Goal: Information Seeking & Learning: Learn about a topic

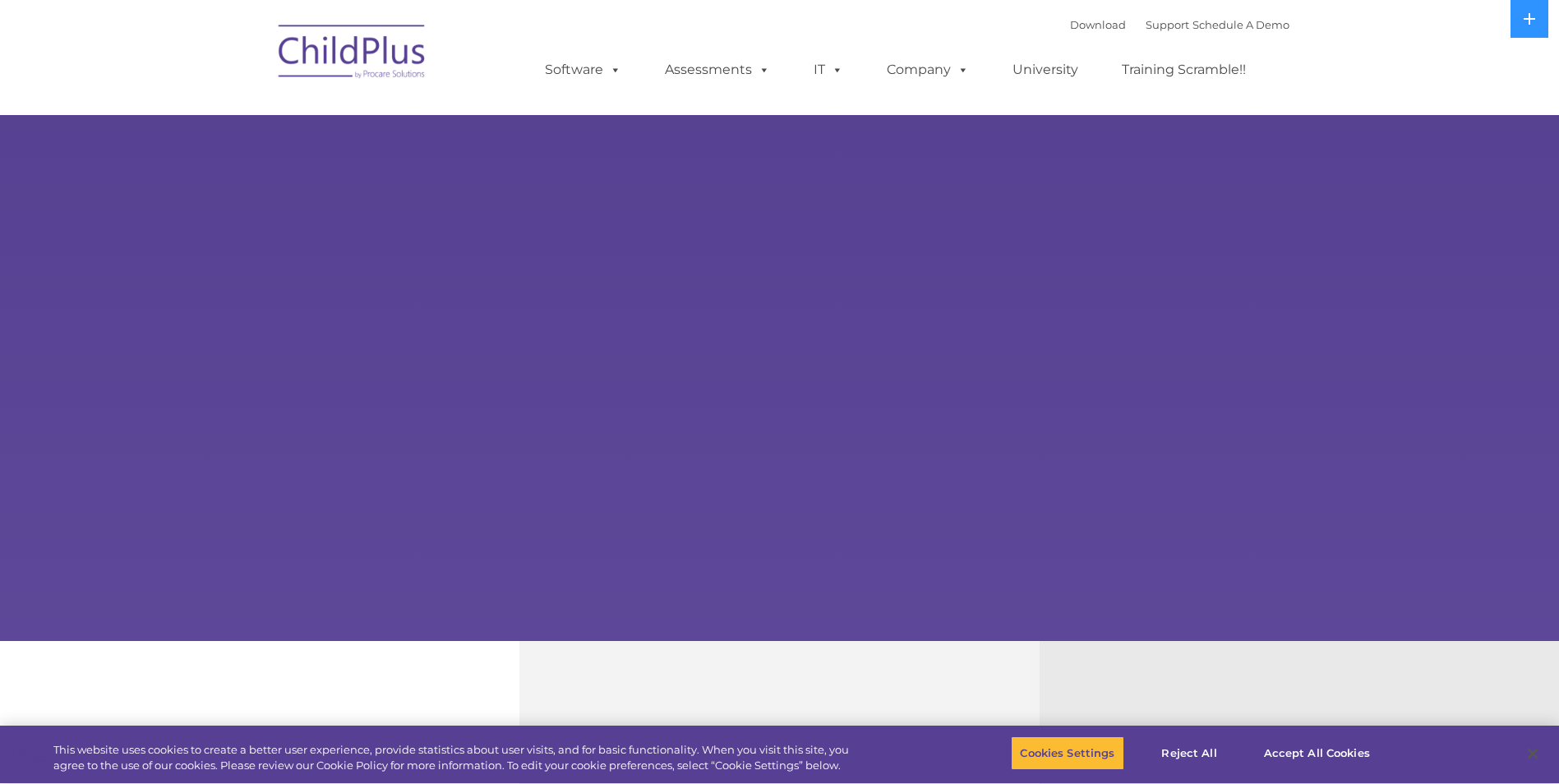
select select "MEDIUM"
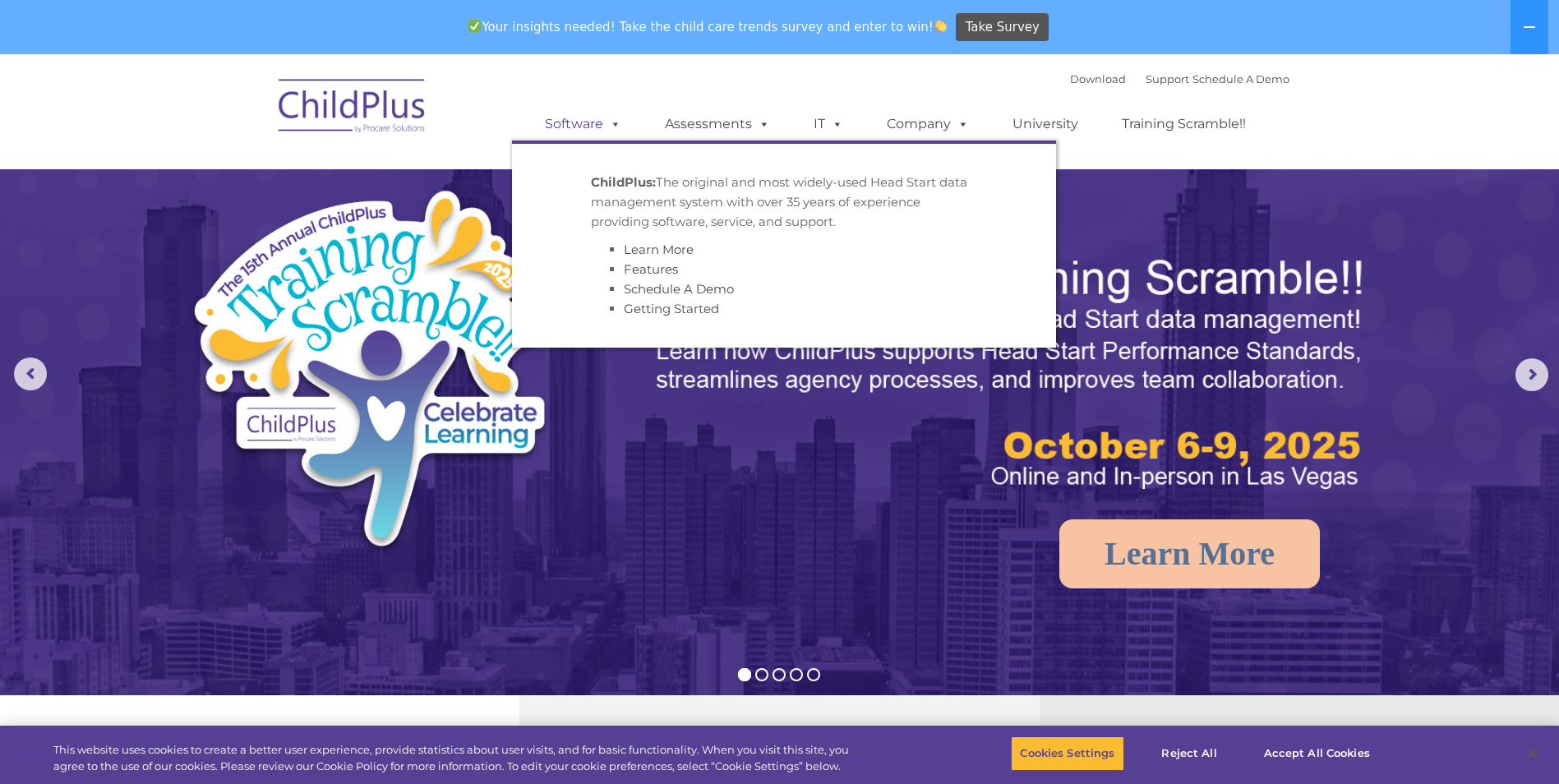
click at [618, 116] on span at bounding box center [612, 123] width 18 height 16
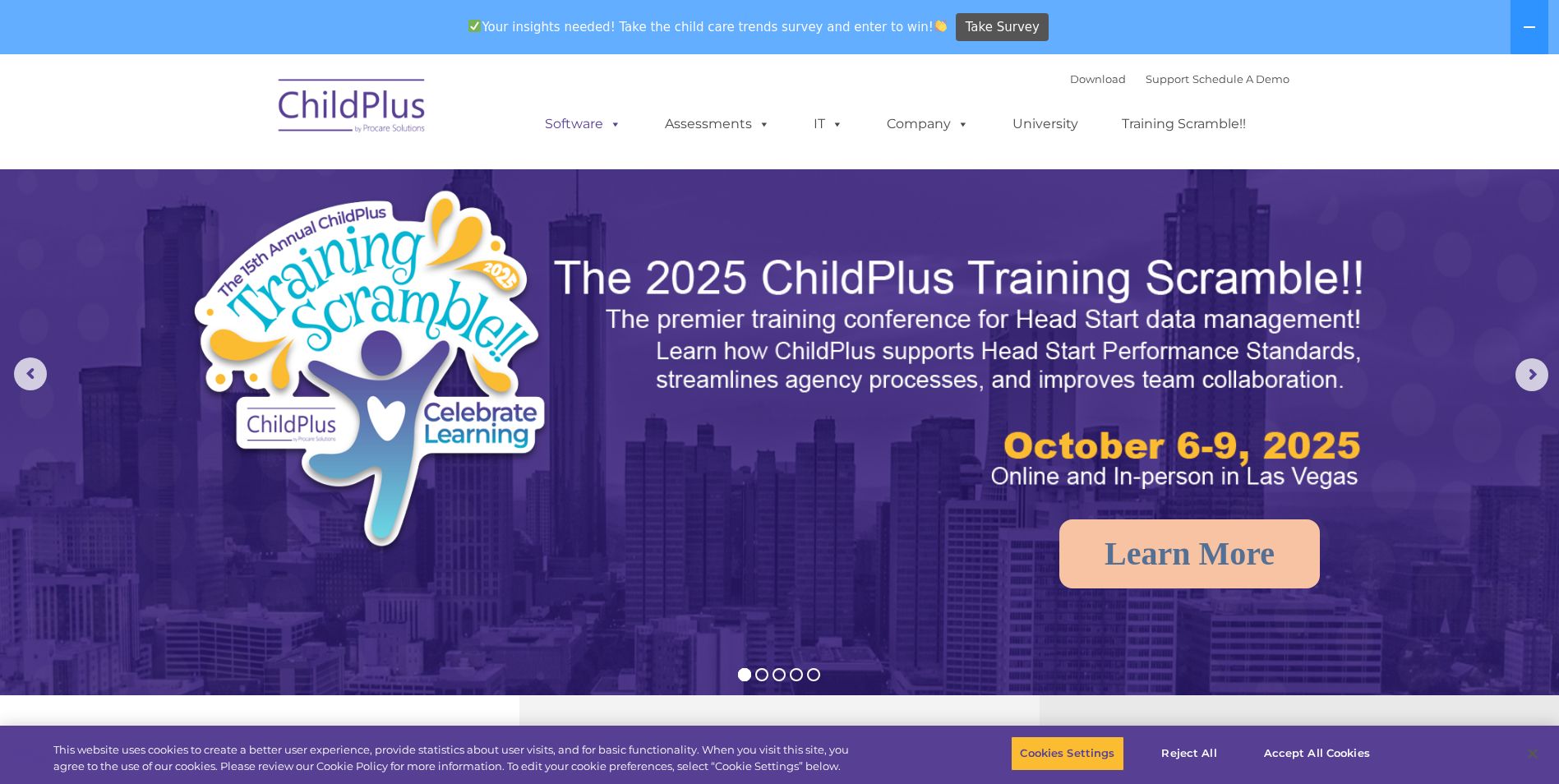
click at [618, 116] on span at bounding box center [612, 123] width 18 height 16
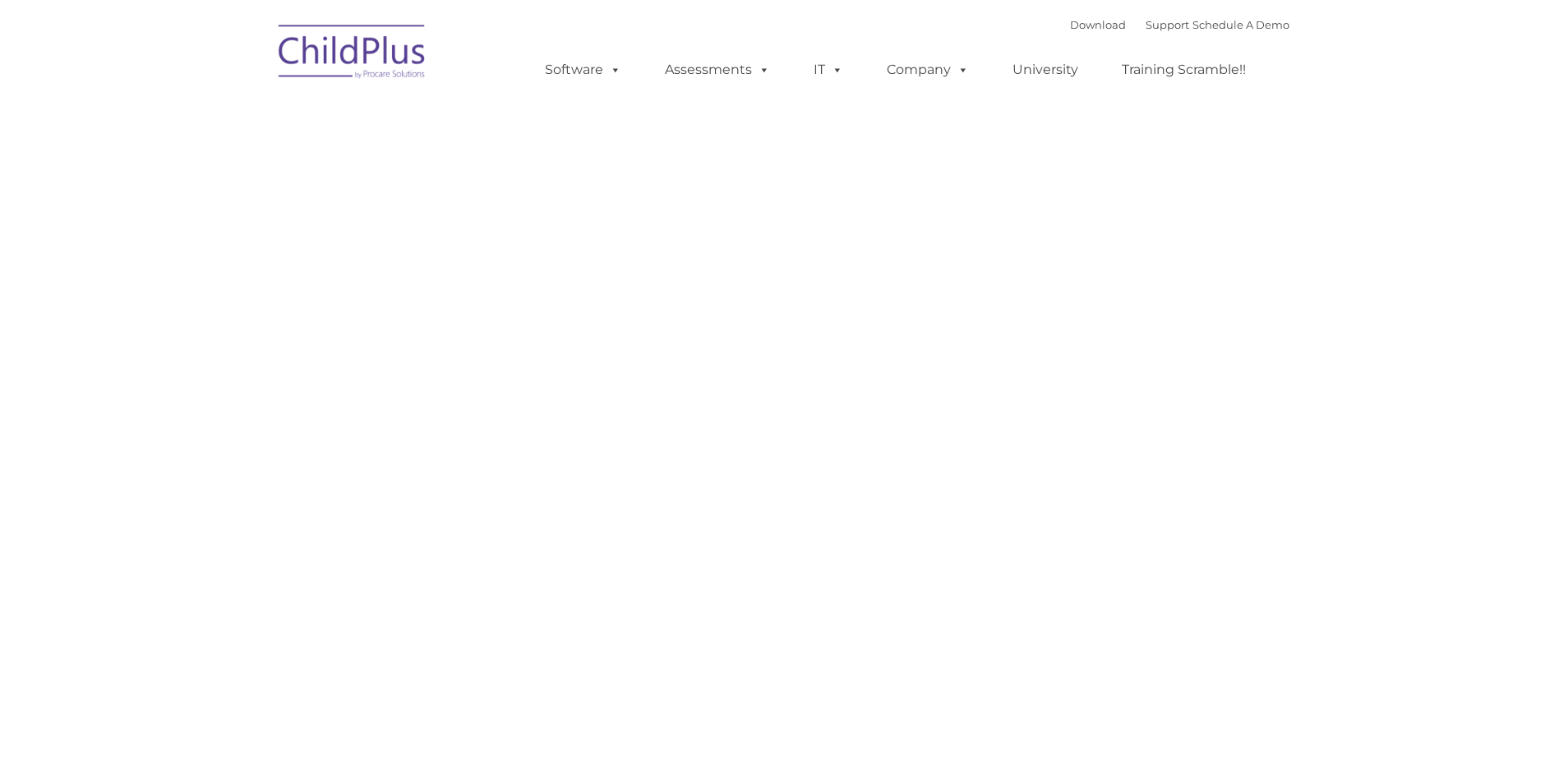
type input ""
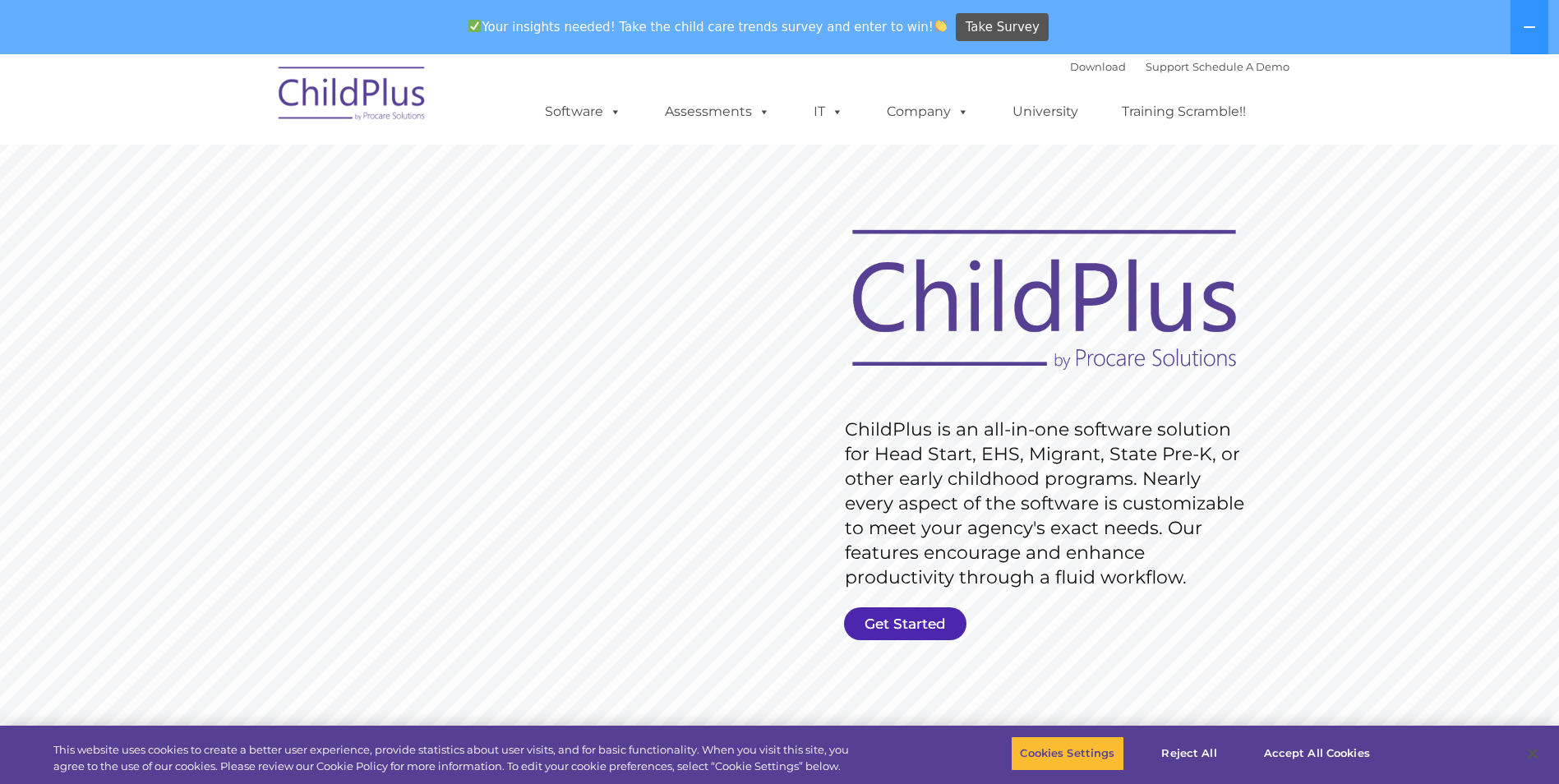
click at [927, 620] on link "Get Started" at bounding box center [906, 624] width 122 height 33
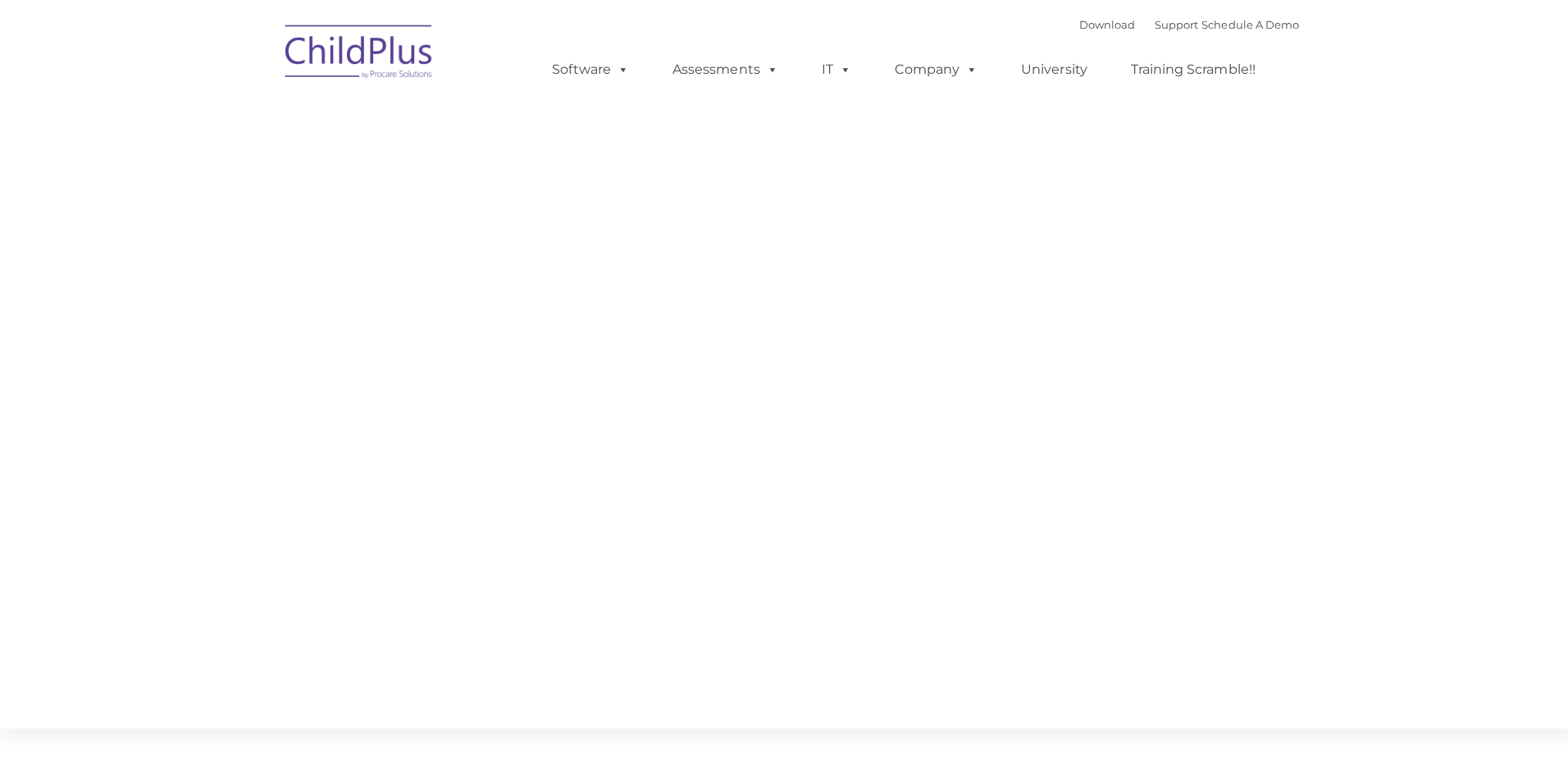
type input ""
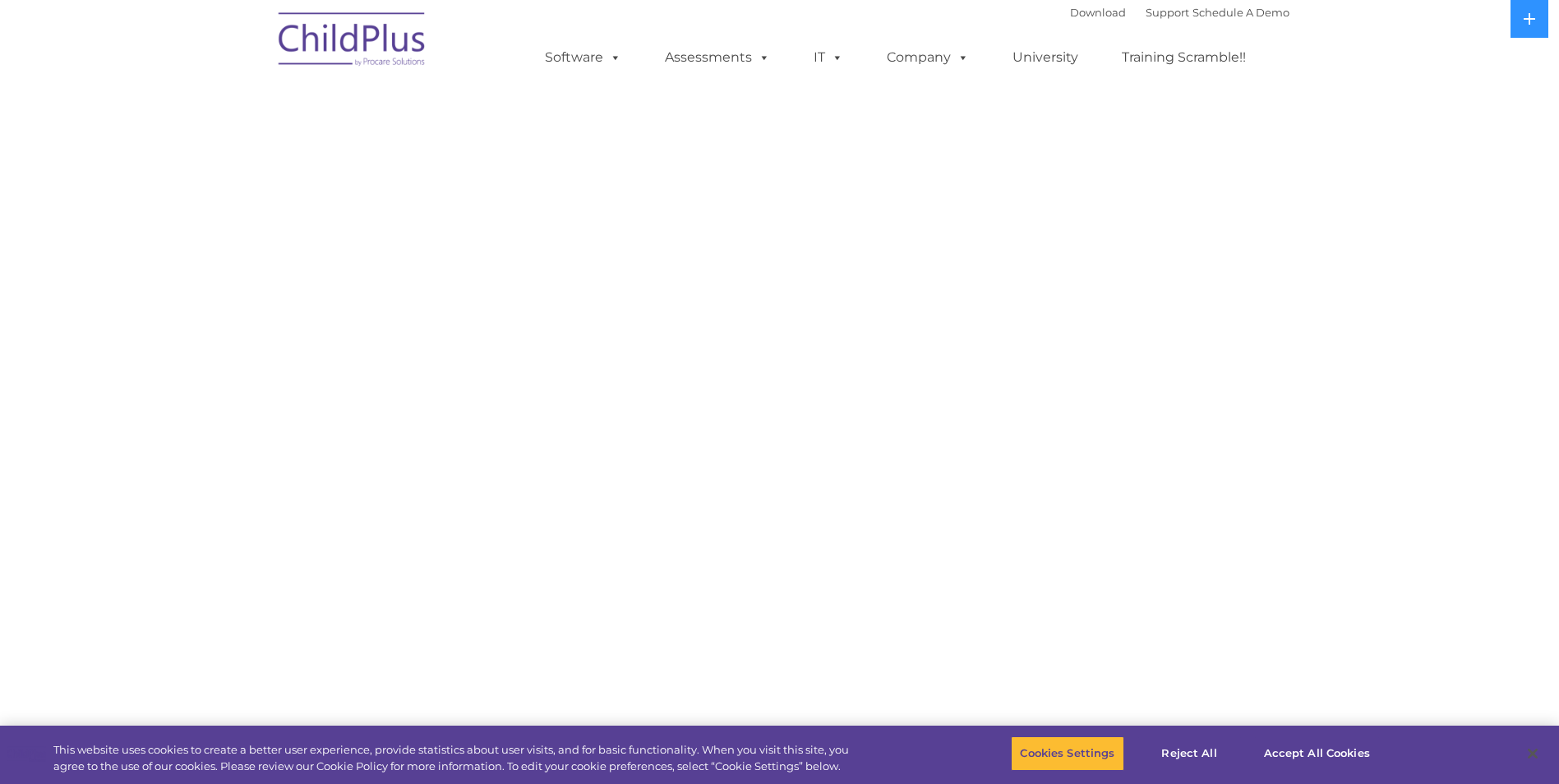
select select "MEDIUM"
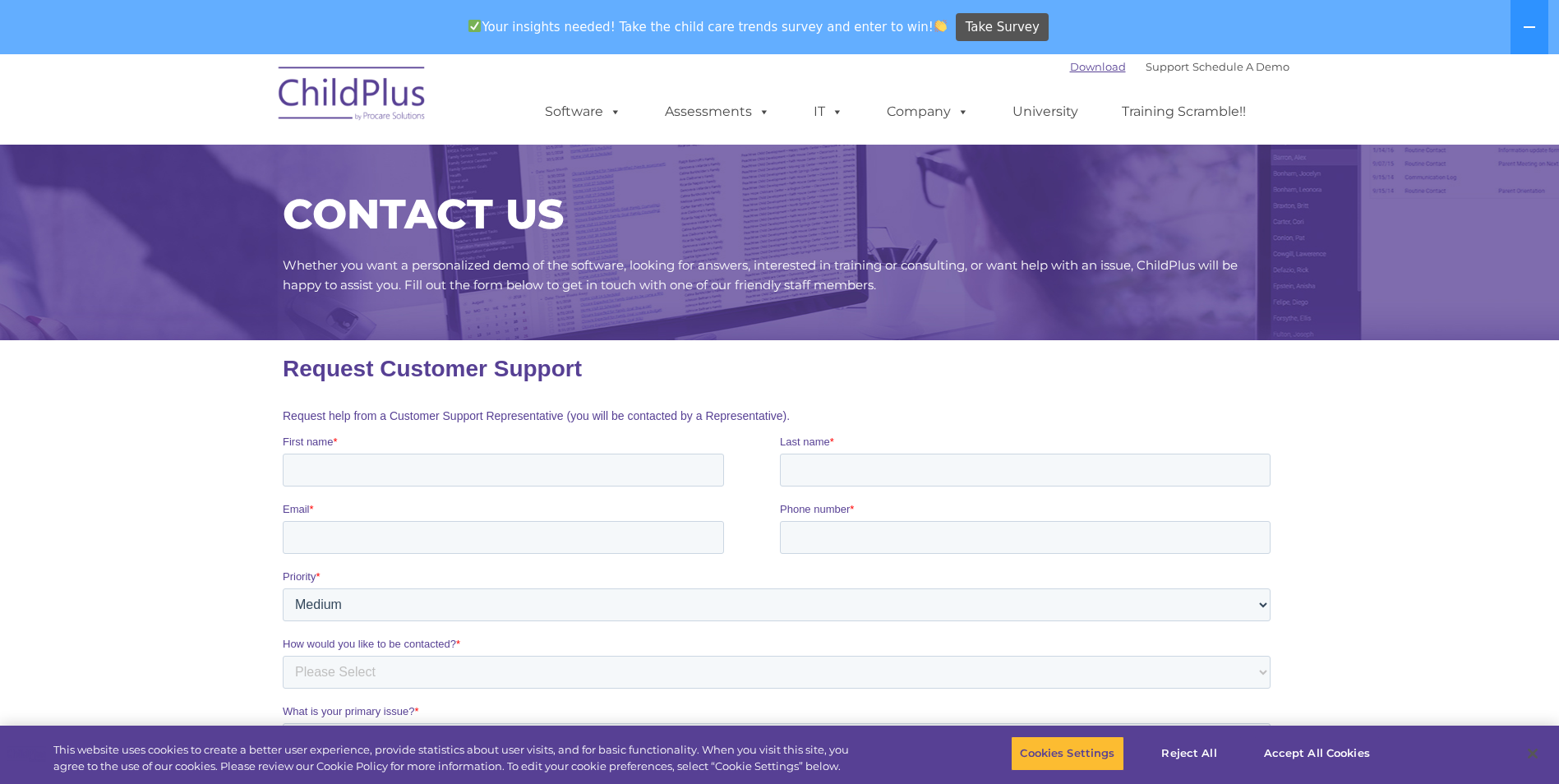
click at [1070, 66] on link "Download" at bounding box center [1098, 67] width 56 height 13
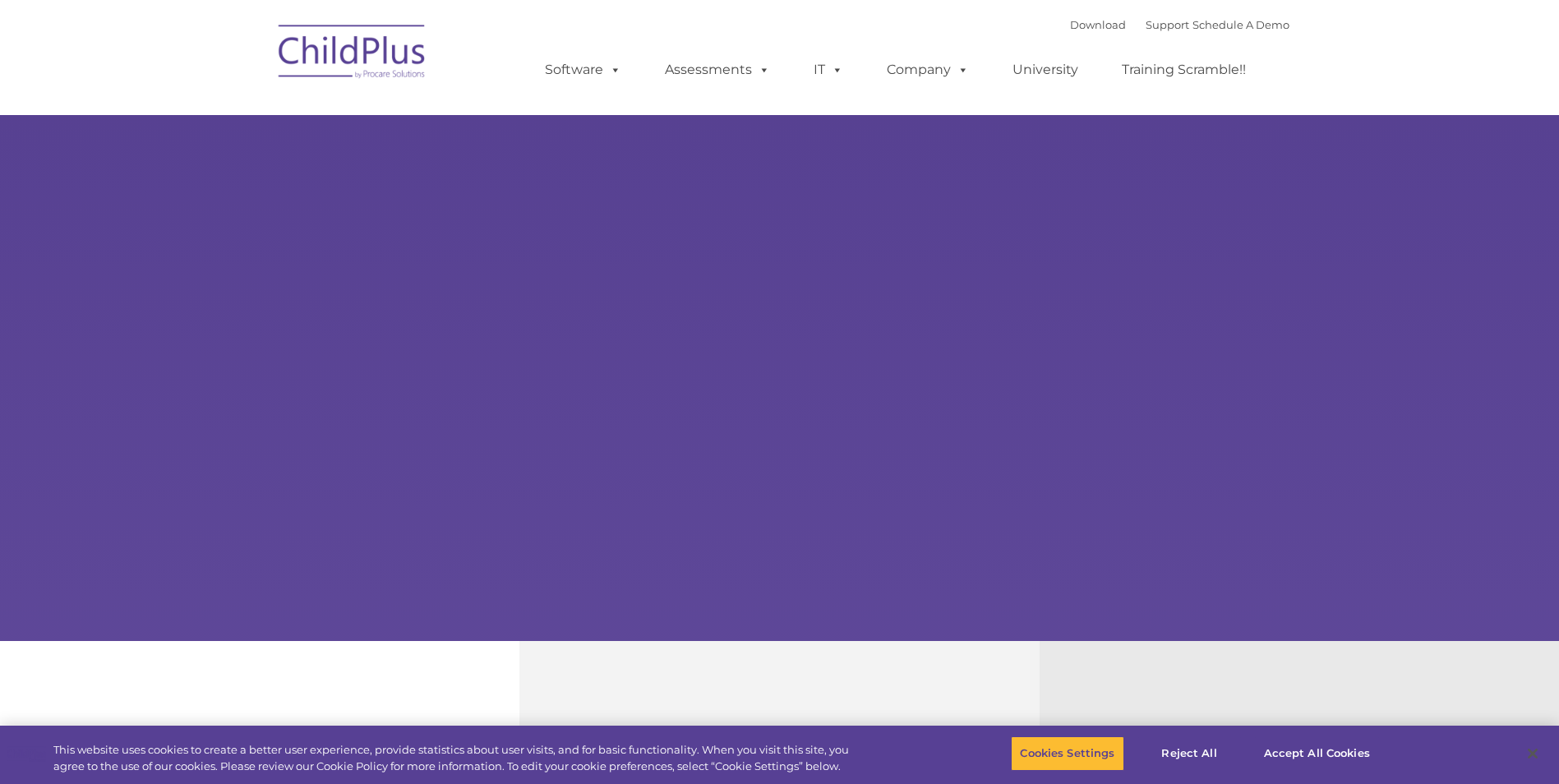
type input ""
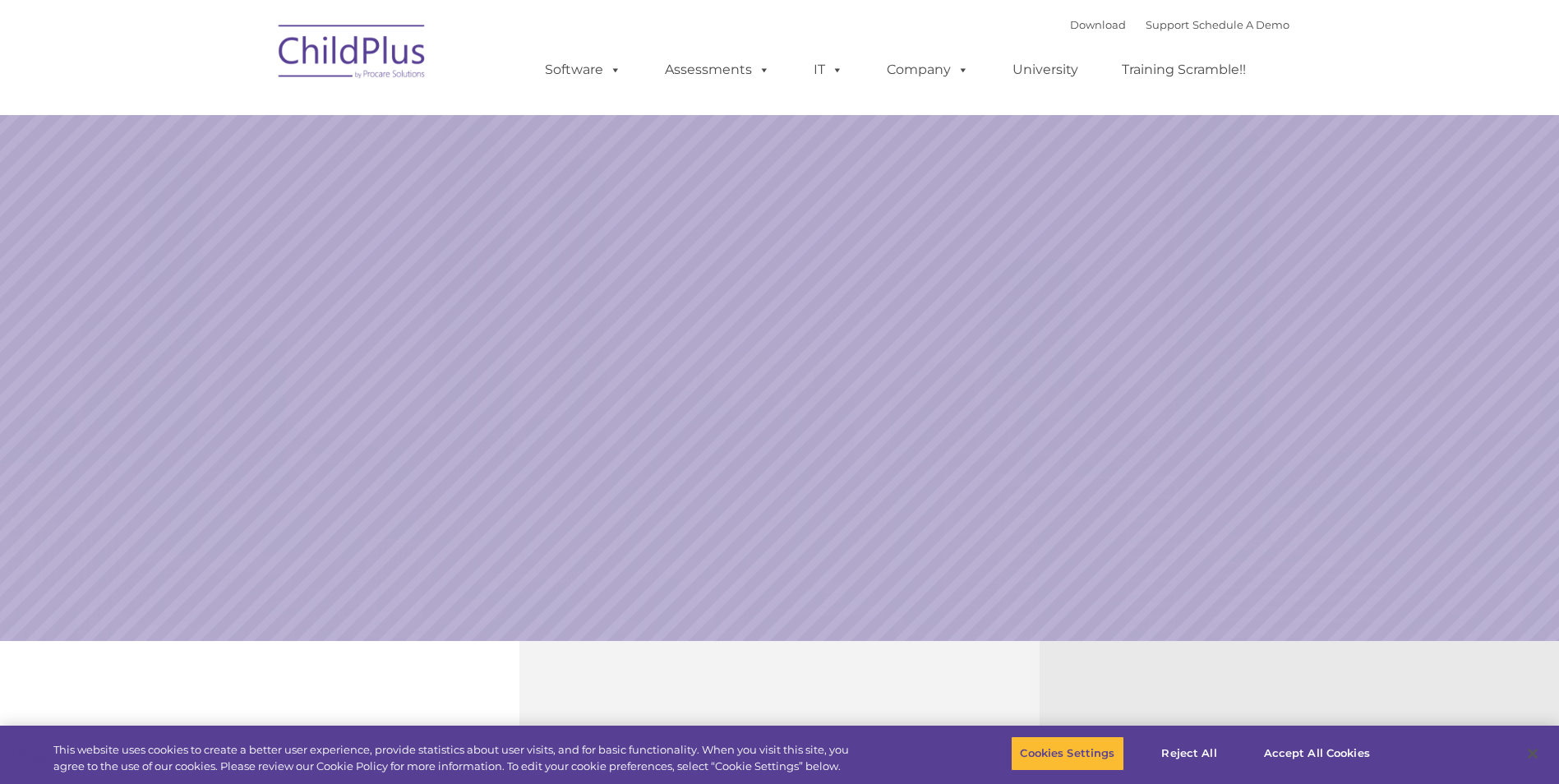
select select "MEDIUM"
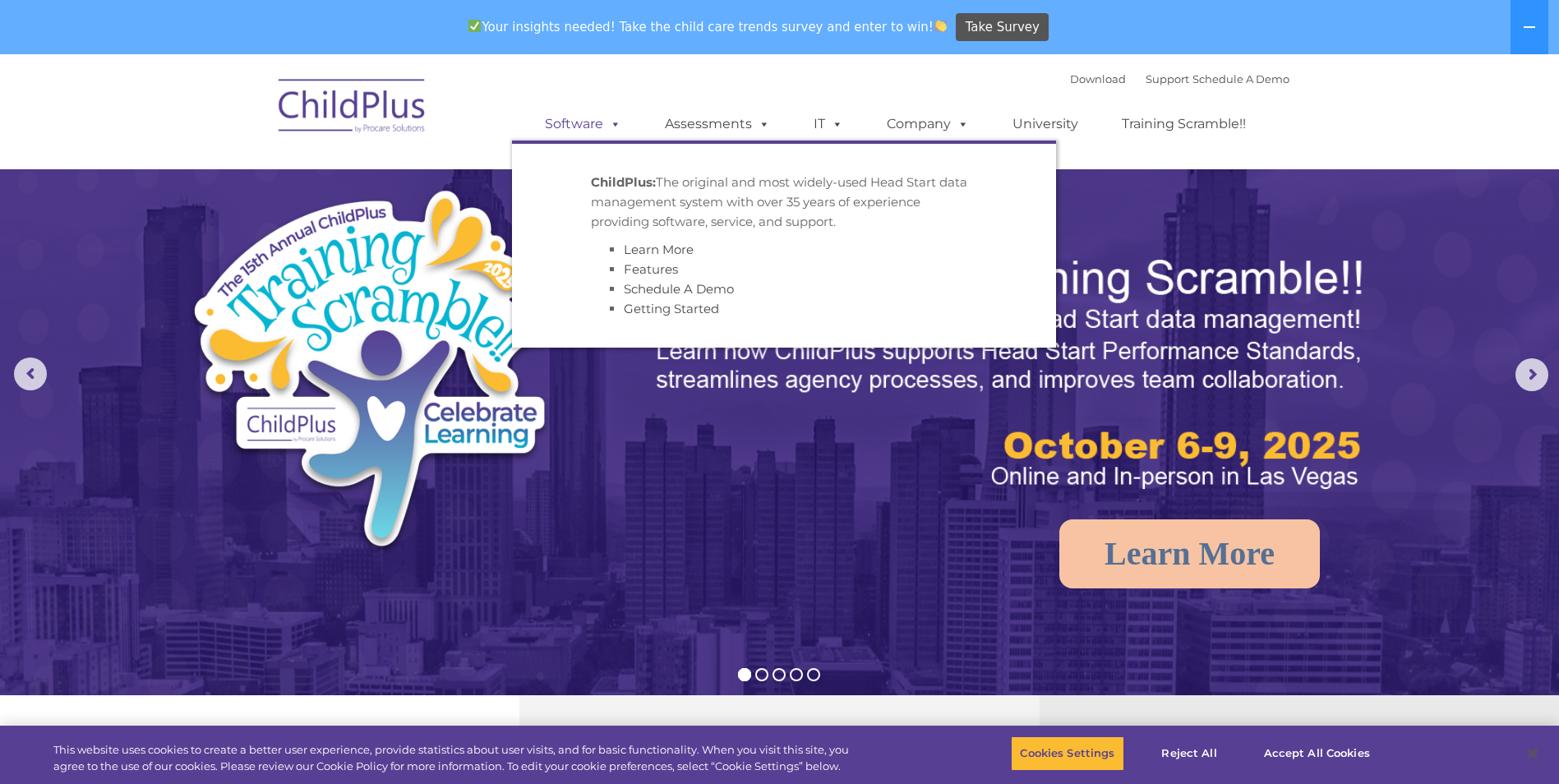
click at [618, 123] on span at bounding box center [612, 123] width 18 height 16
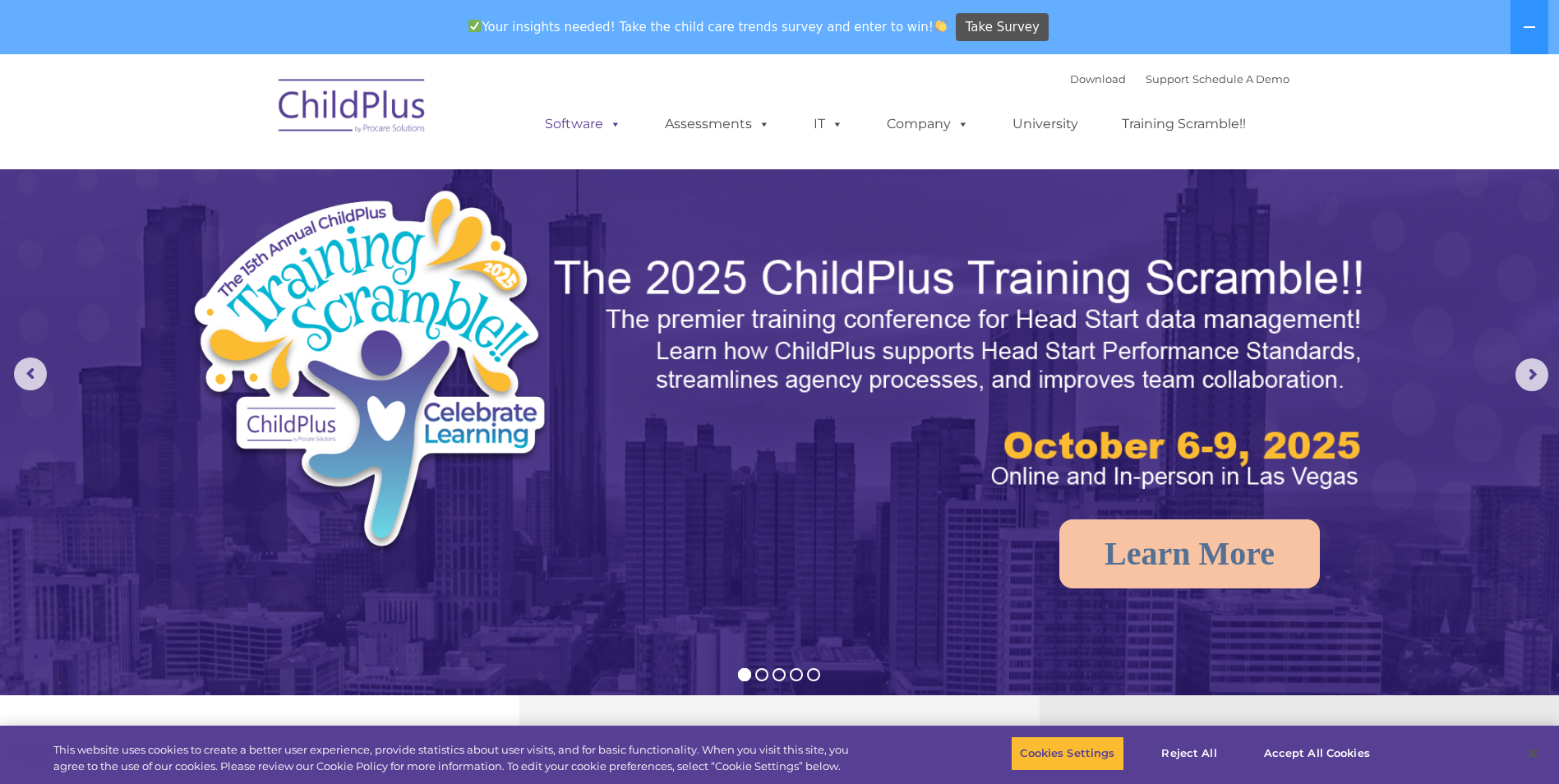
click at [618, 123] on span at bounding box center [612, 123] width 18 height 16
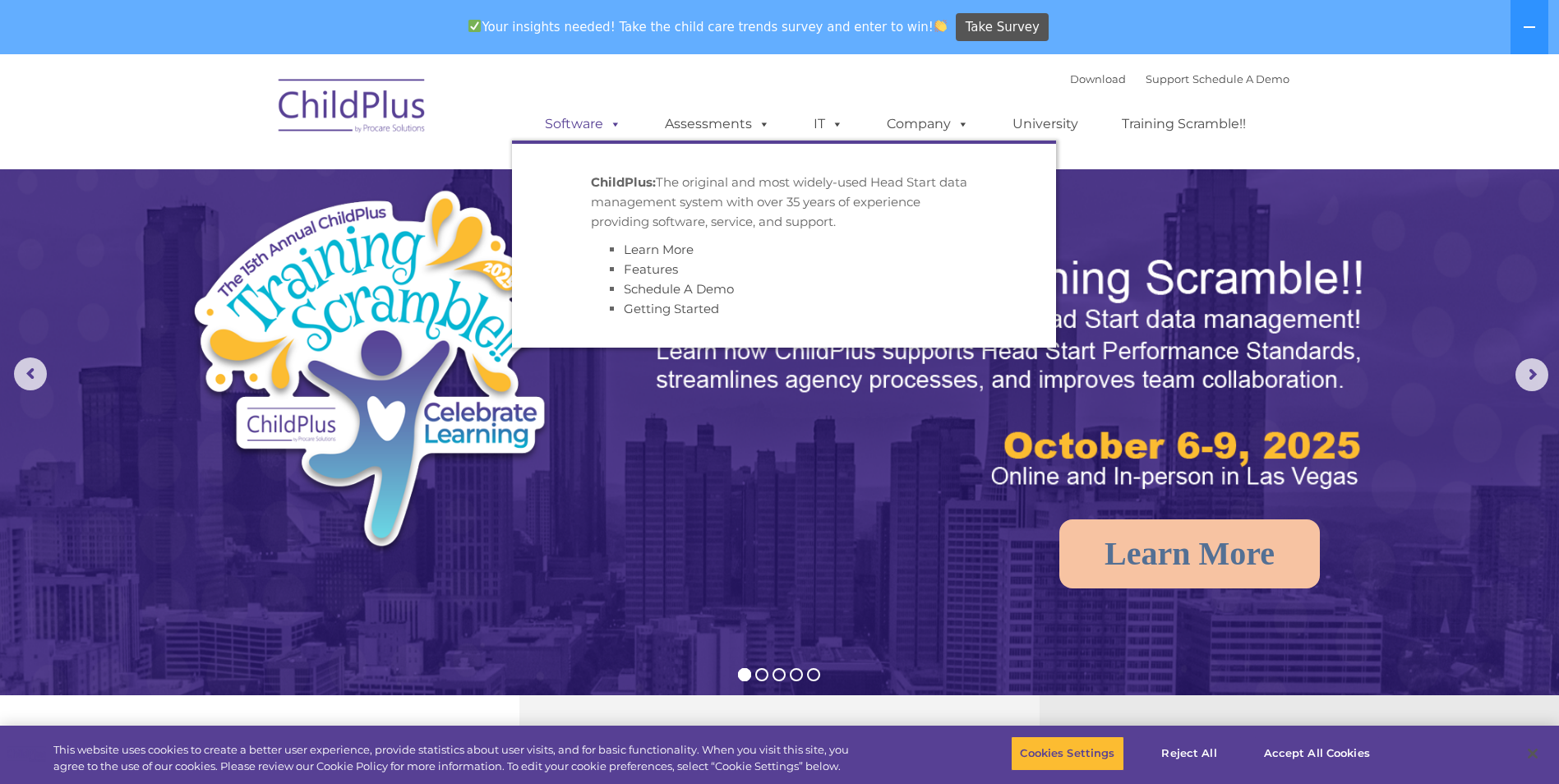
click at [618, 123] on span at bounding box center [612, 123] width 18 height 16
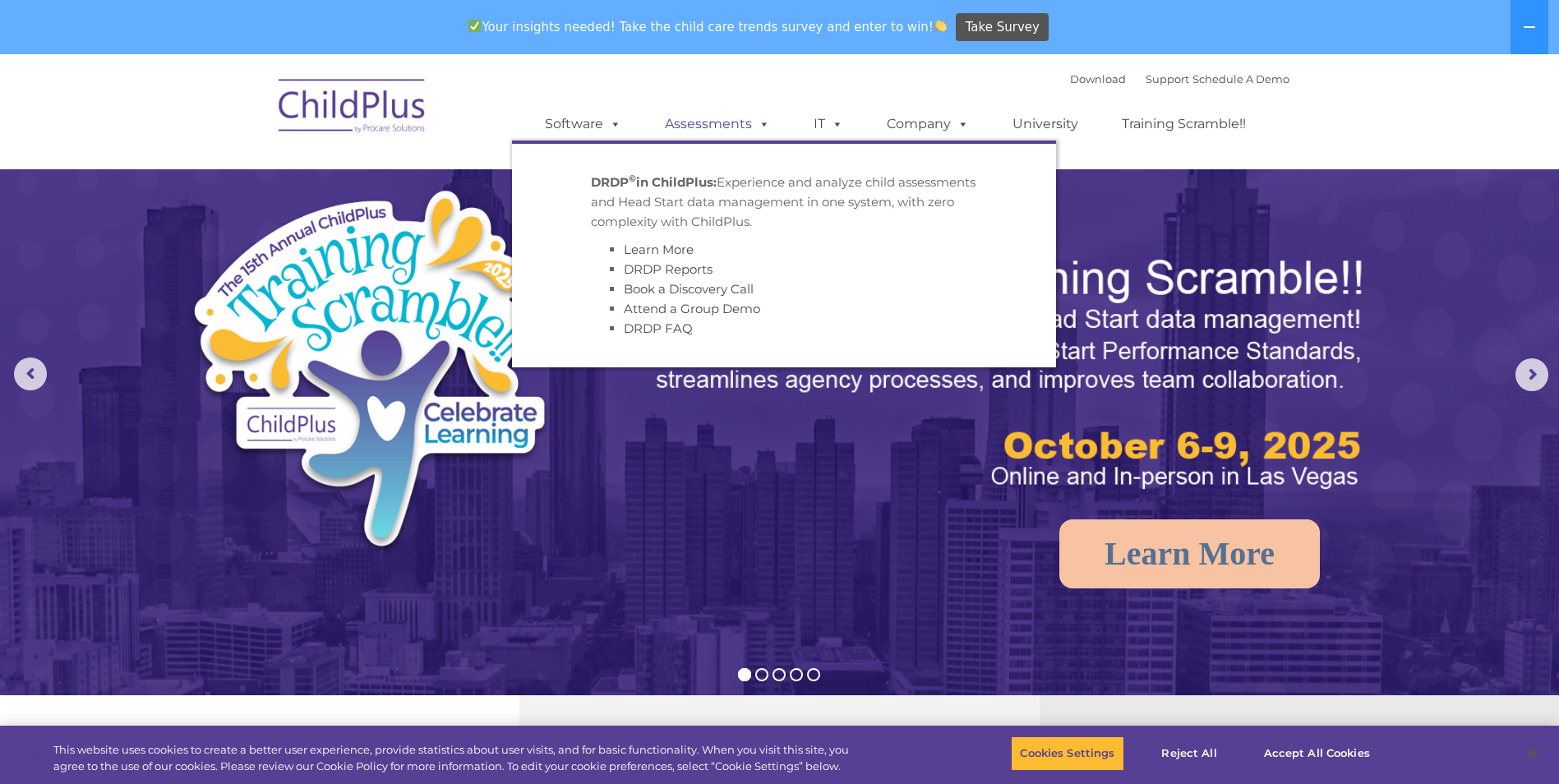
click at [737, 116] on link "Assessments" at bounding box center [717, 124] width 138 height 33
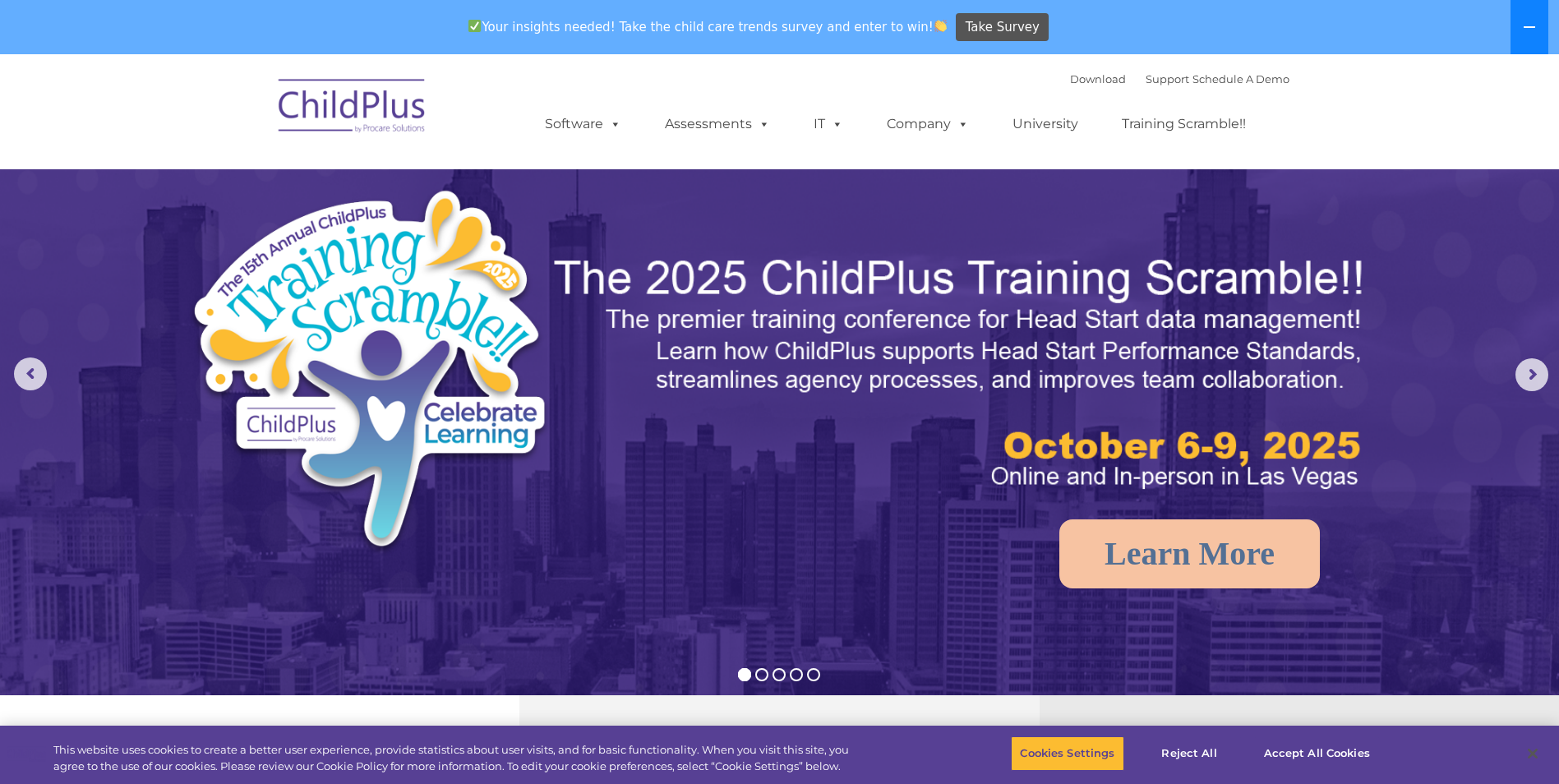
click at [1521, 29] on button at bounding box center [1529, 26] width 37 height 54
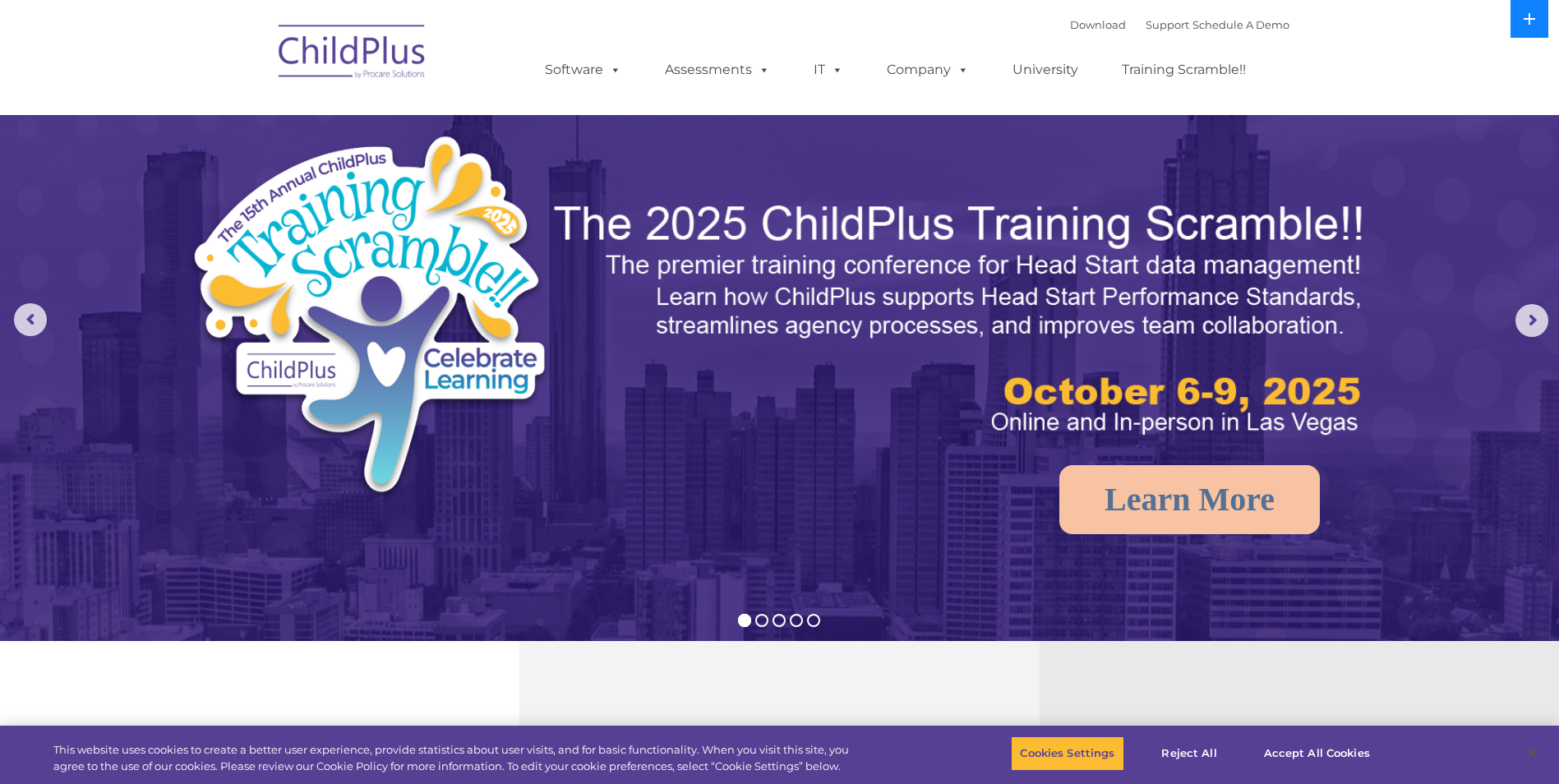
click at [1521, 29] on button at bounding box center [1529, 18] width 37 height 37
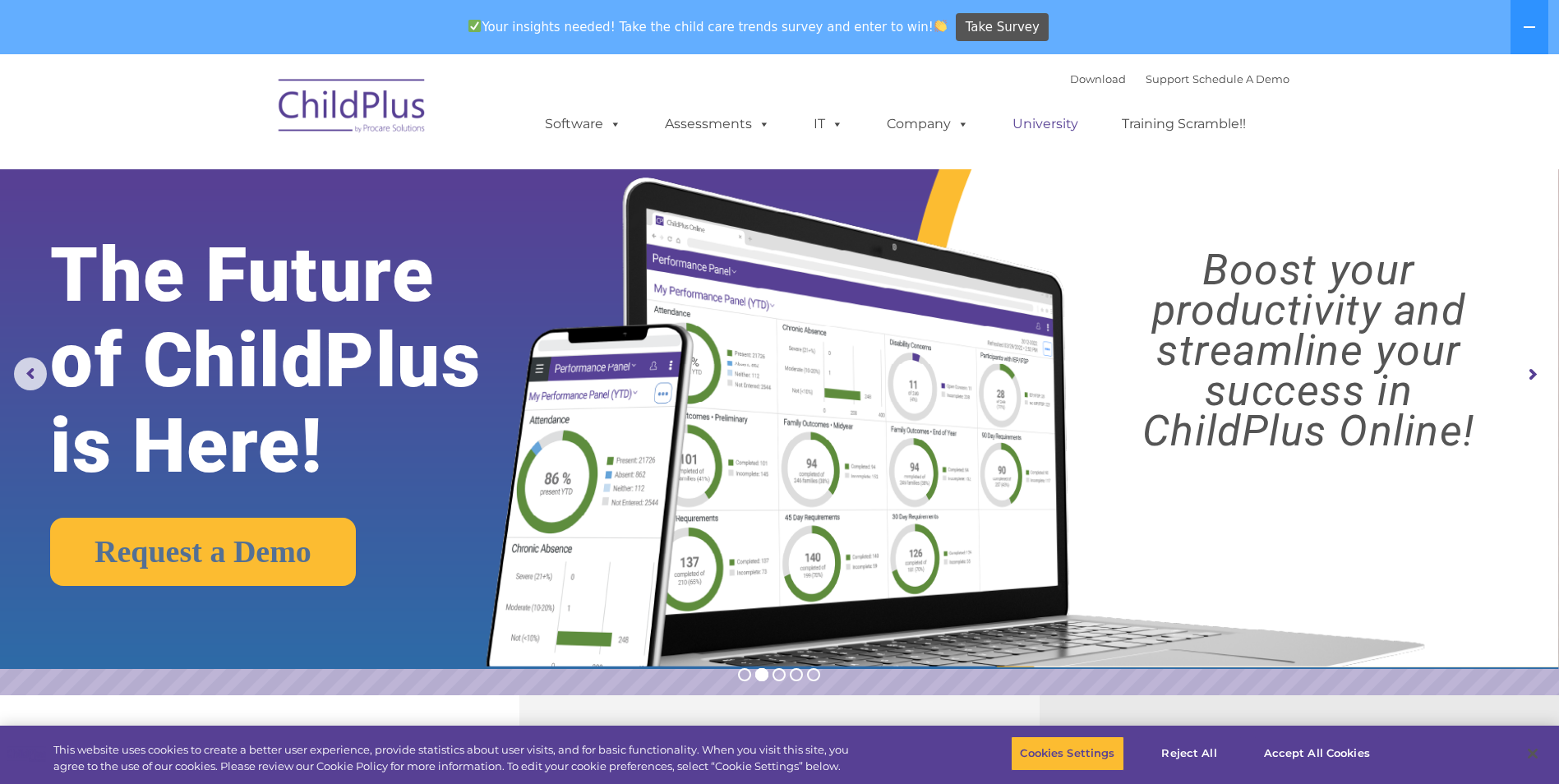
click at [1070, 121] on link "University" at bounding box center [1045, 124] width 99 height 33
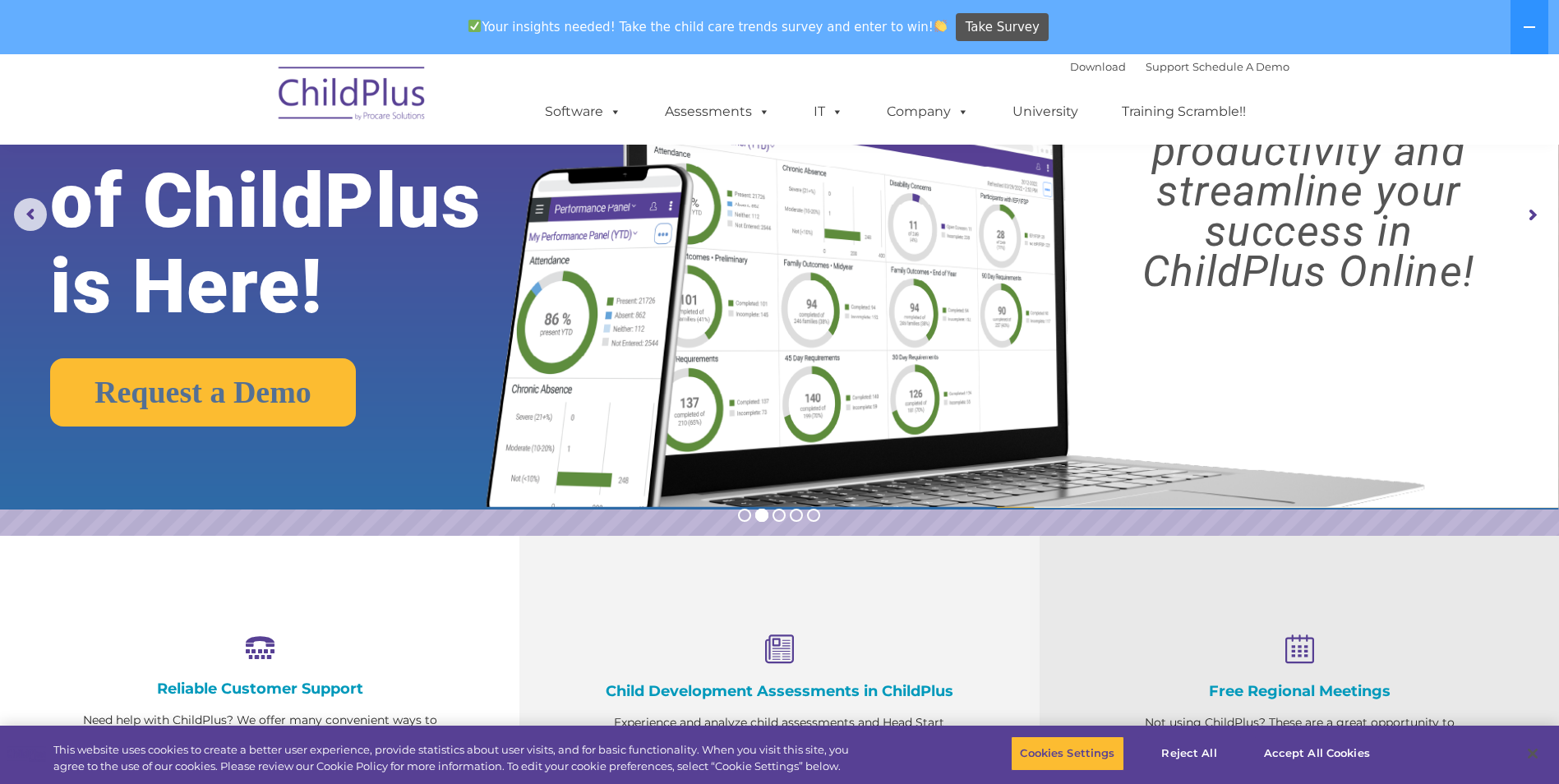
scroll to position [166, 0]
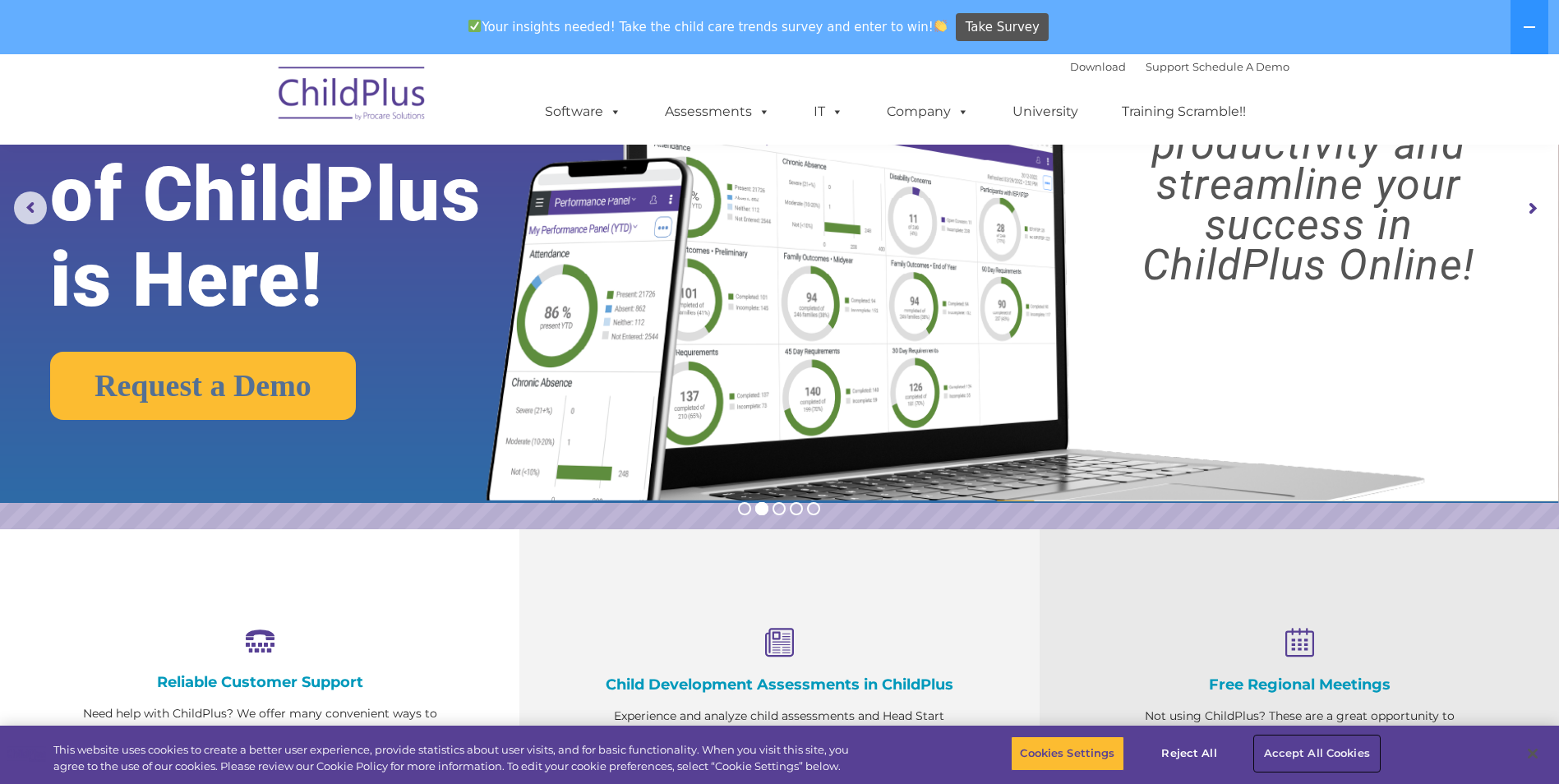
click at [1320, 751] on button "Accept All Cookies" at bounding box center [1318, 754] width 124 height 35
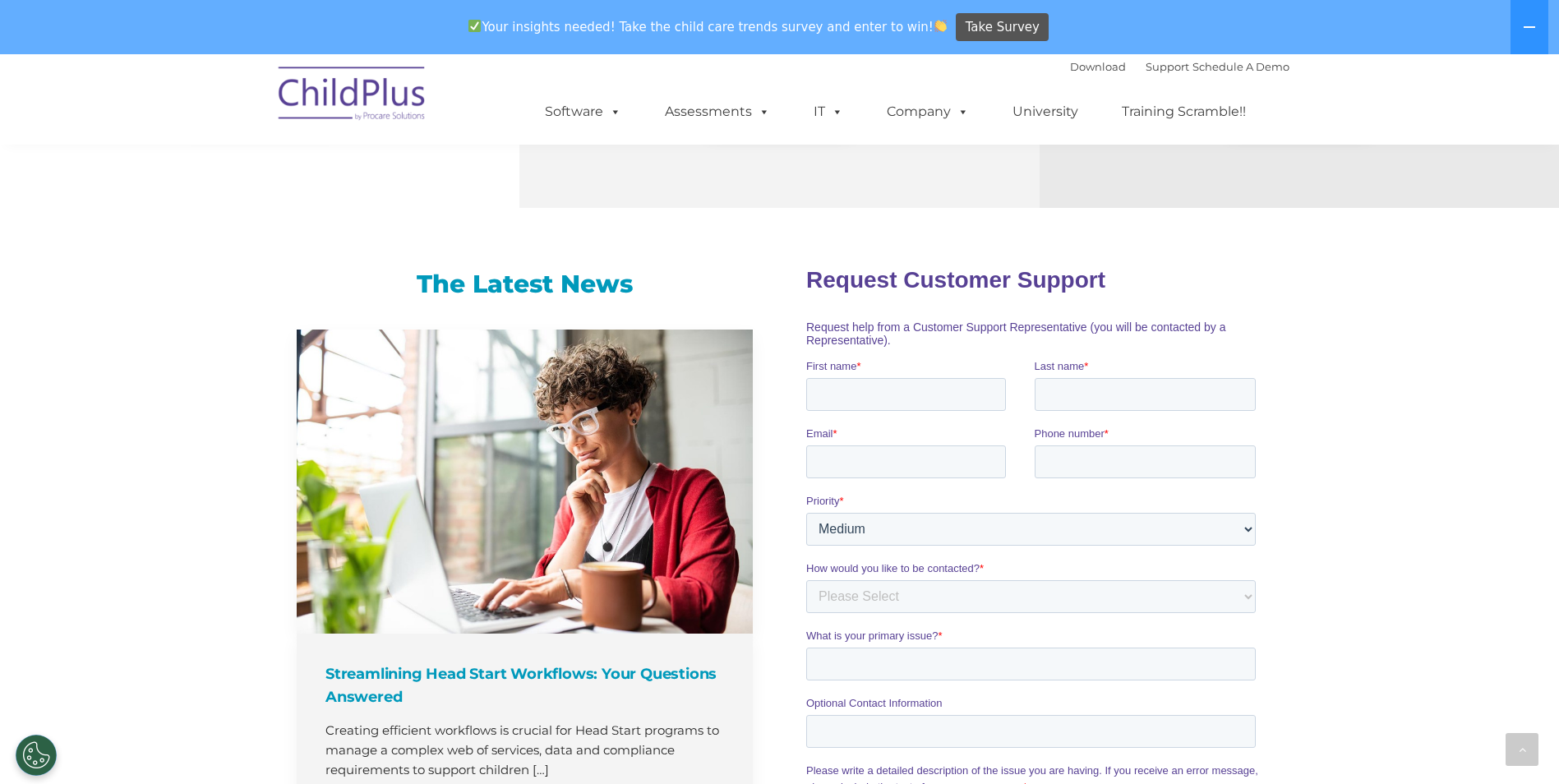
scroll to position [870, 0]
